Goal: Check status

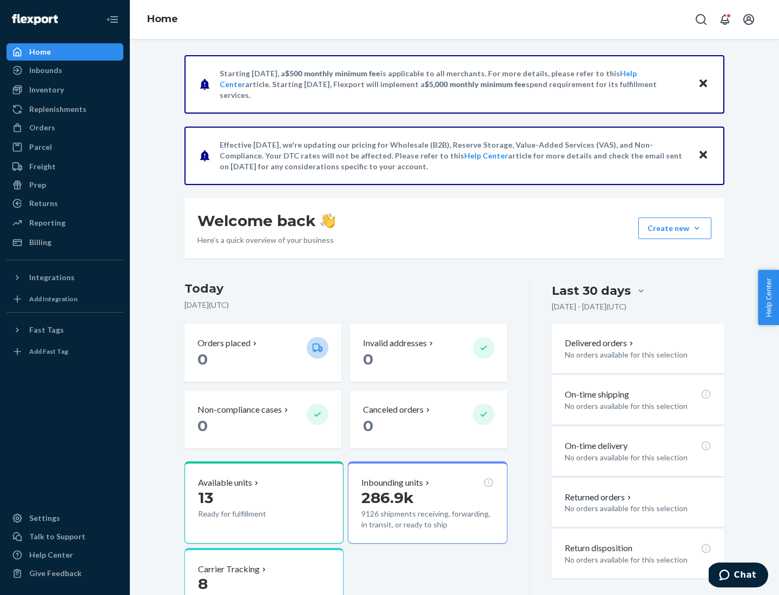
click at [697, 228] on button "Create new Create new inbound Create new order Create new product" at bounding box center [674, 228] width 73 height 22
click at [45, 70] on div "Inbounds" at bounding box center [45, 70] width 33 height 11
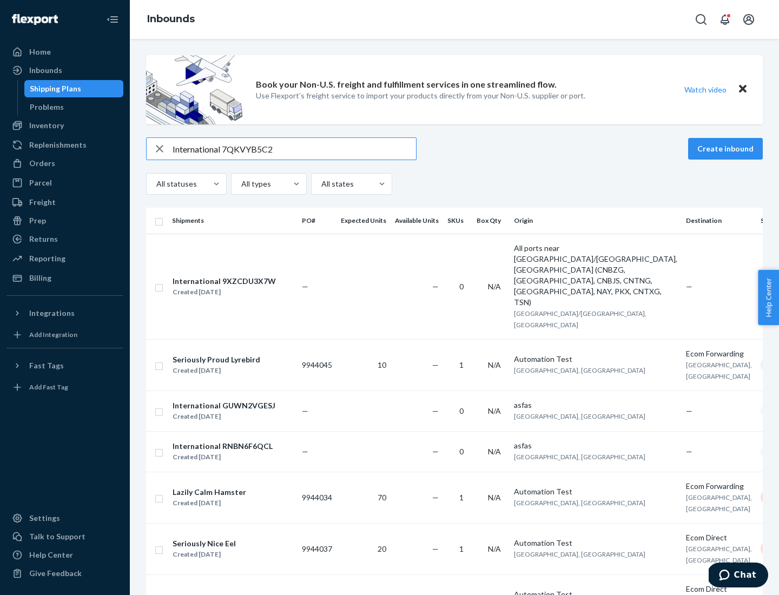
type input "International 7QKVYB5C29"
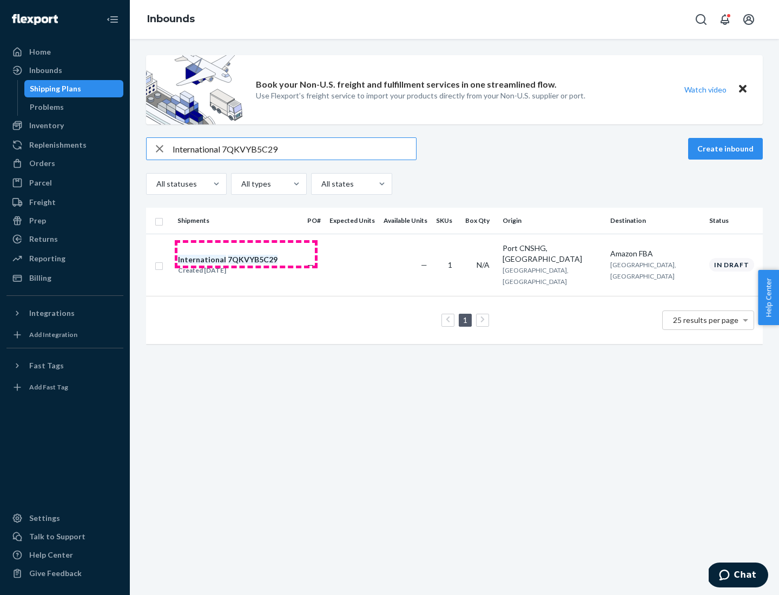
click at [246, 265] on div "Created [DATE]" at bounding box center [228, 270] width 100 height 11
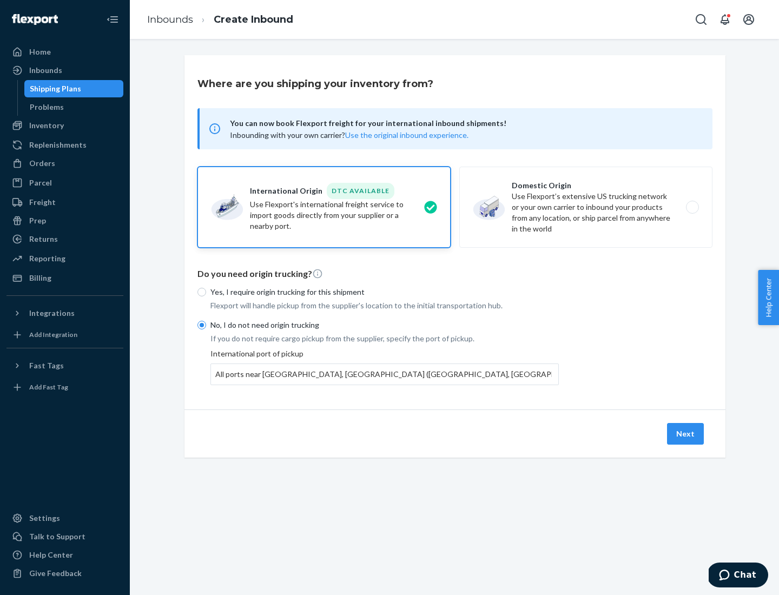
click at [686, 433] on button "Next" at bounding box center [685, 434] width 37 height 22
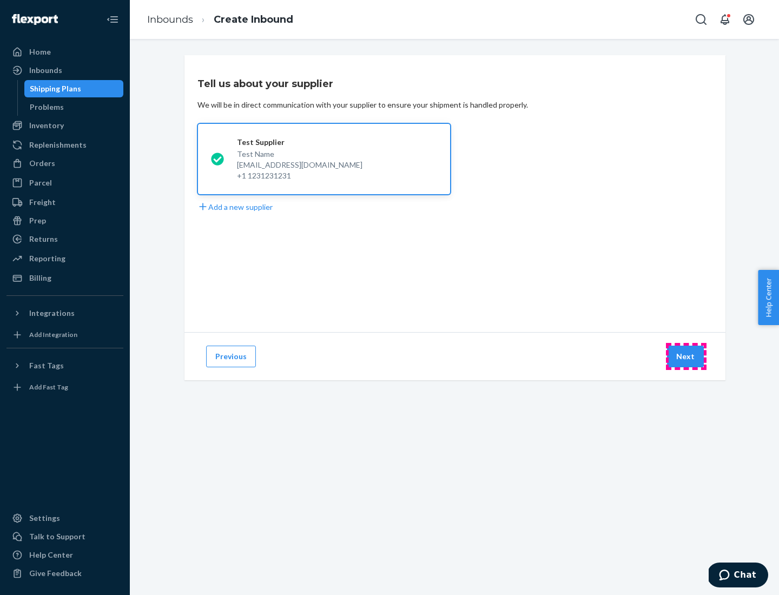
click at [686, 356] on button "Next" at bounding box center [685, 357] width 37 height 22
